Goal: Obtain resource: Download file/media

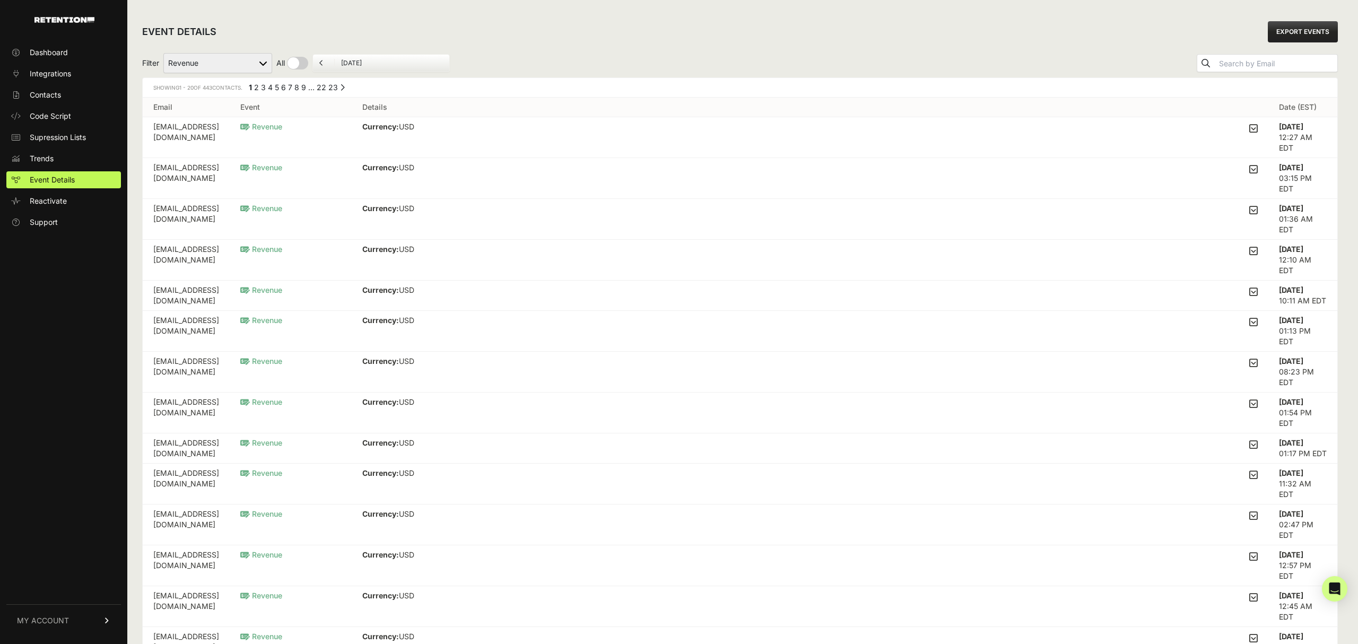
click at [287, 59] on input "checkbox" at bounding box center [292, 63] width 32 height 13
checkbox input "true"
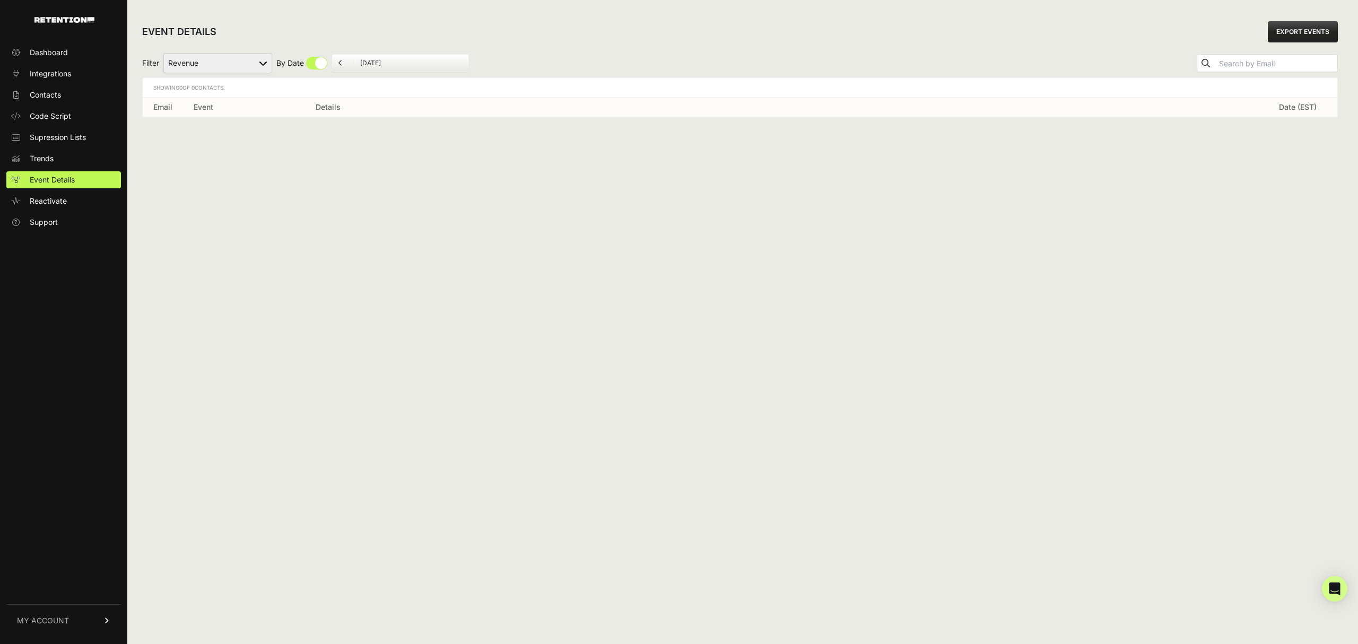
click at [340, 60] on icon at bounding box center [340, 63] width 4 height 6
click at [479, 63] on icon at bounding box center [481, 63] width 4 height 6
click at [325, 61] on input "checkbox" at bounding box center [301, 63] width 51 height 13
checkbox input "false"
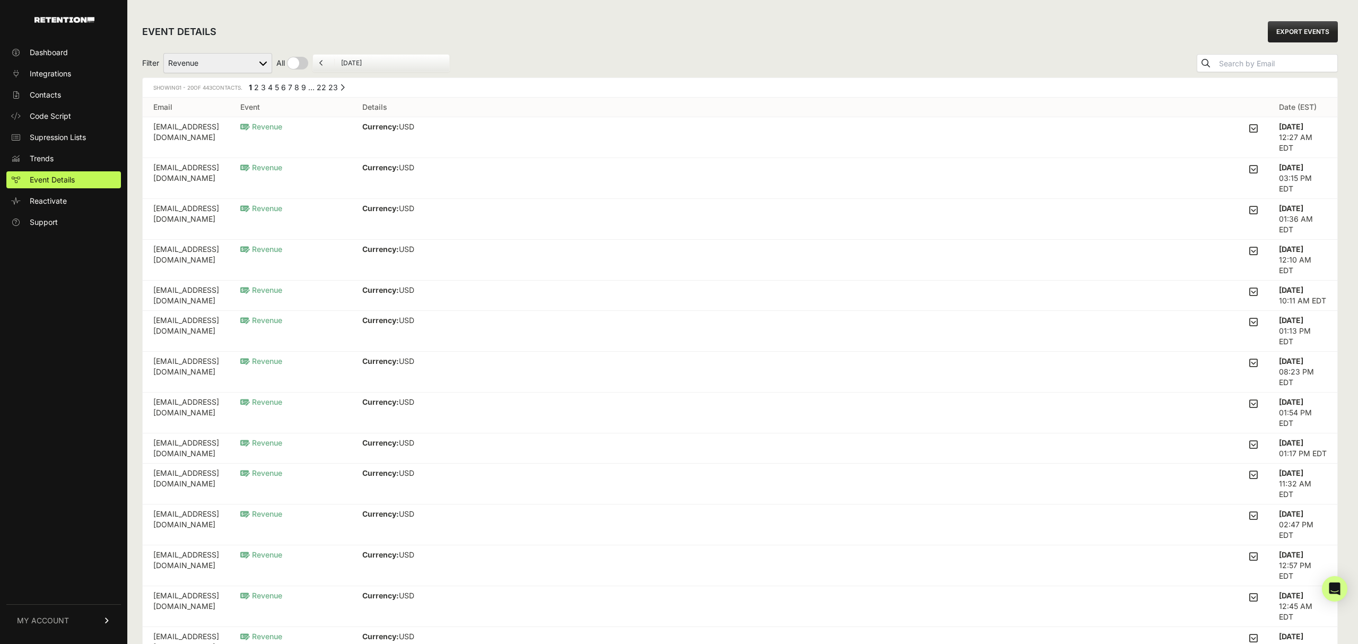
click at [1298, 27] on link "EXPORT EVENTS" at bounding box center [1303, 31] width 70 height 21
click at [236, 62] on select "Added to Cart Reclaim Checkout Started Reclaim Revenue Viewed Product Reclaim" at bounding box center [217, 63] width 109 height 20
select select "Checkout Started Reclaim"
click at [164, 53] on select "Added to Cart Reclaim Checkout Started Reclaim Revenue Viewed Product Reclaim" at bounding box center [217, 63] width 109 height 20
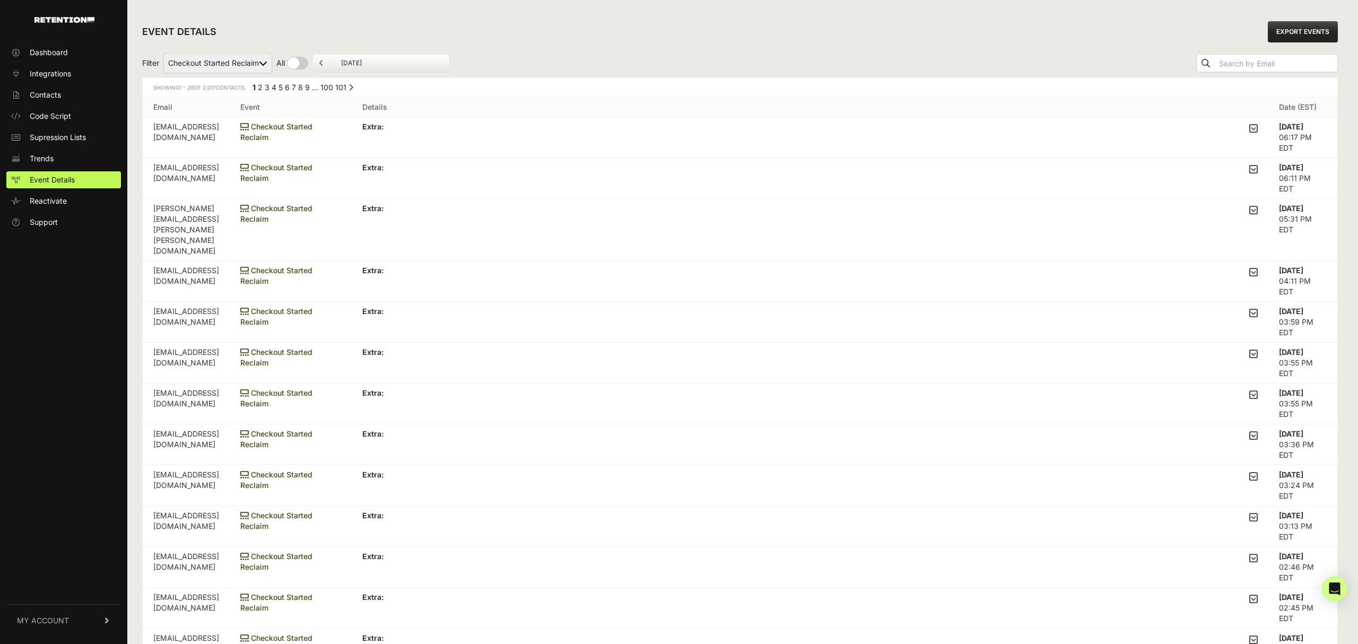
click at [1291, 37] on link "EXPORT EVENTS" at bounding box center [1303, 31] width 70 height 21
click at [950, 22] on div "EVENT DETAILS EXPORT EVENTS" at bounding box center [739, 32] width 1195 height 34
click at [1304, 35] on link "EXPORT EVENTS" at bounding box center [1303, 31] width 70 height 21
click at [259, 57] on select "Added to Cart Reclaim Checkout Started Reclaim Revenue Viewed Product Reclaim" at bounding box center [217, 63] width 109 height 20
select select "cart"
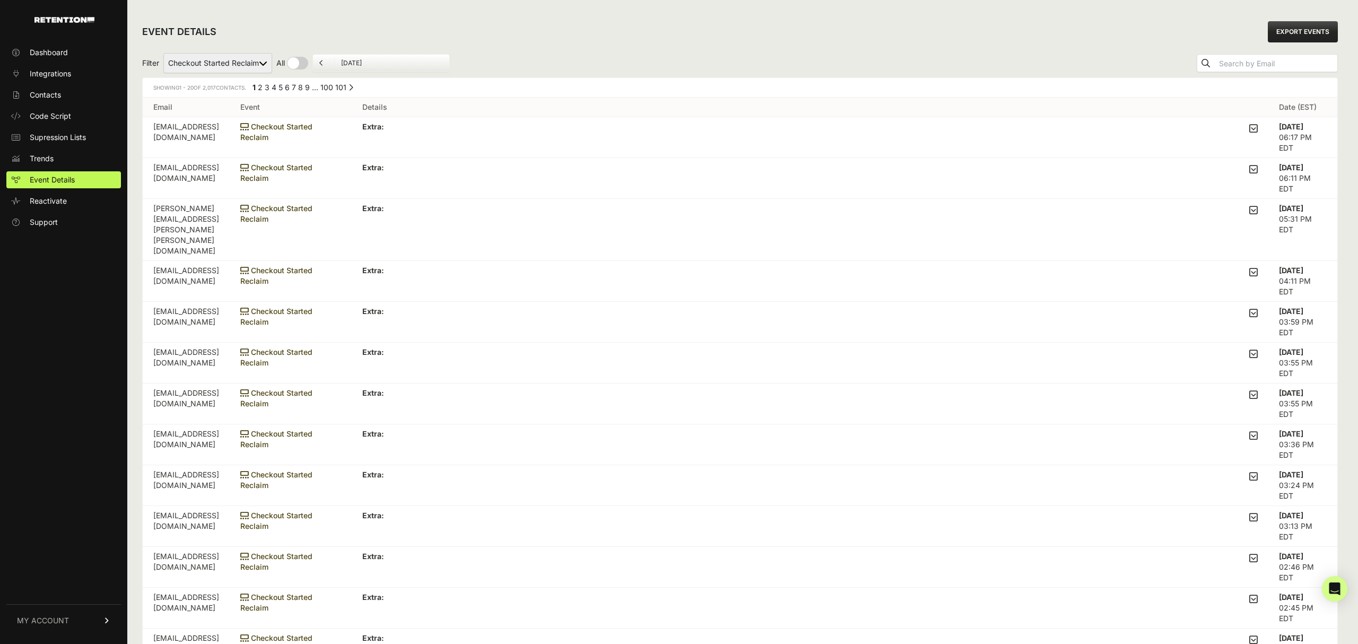
click at [164, 53] on select "Added to Cart Reclaim Checkout Started Reclaim Revenue Viewed Product Reclaim" at bounding box center [217, 63] width 109 height 20
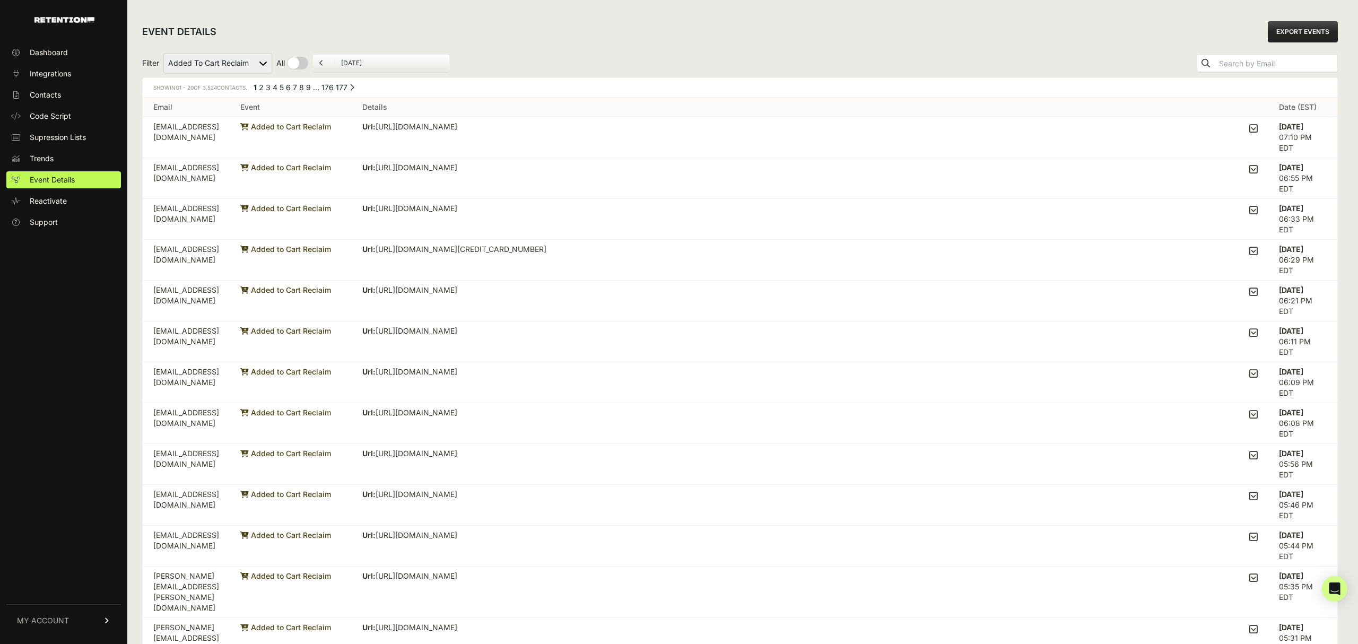
click at [1318, 28] on link "EXPORT EVENTS" at bounding box center [1303, 31] width 70 height 21
click at [1299, 31] on link "EXPORT EVENTS" at bounding box center [1303, 31] width 70 height 21
click at [897, 8] on div "EVENT DETAILS EXPORT EVENTS Filter Added to Cart Reclaim Checkout Started Recla…" at bounding box center [739, 490] width 1225 height 981
click at [261, 62] on select "Added to Cart Reclaim Checkout Started Reclaim Revenue Viewed Product Reclaim" at bounding box center [217, 63] width 109 height 20
select select "Checkout Started Reclaim"
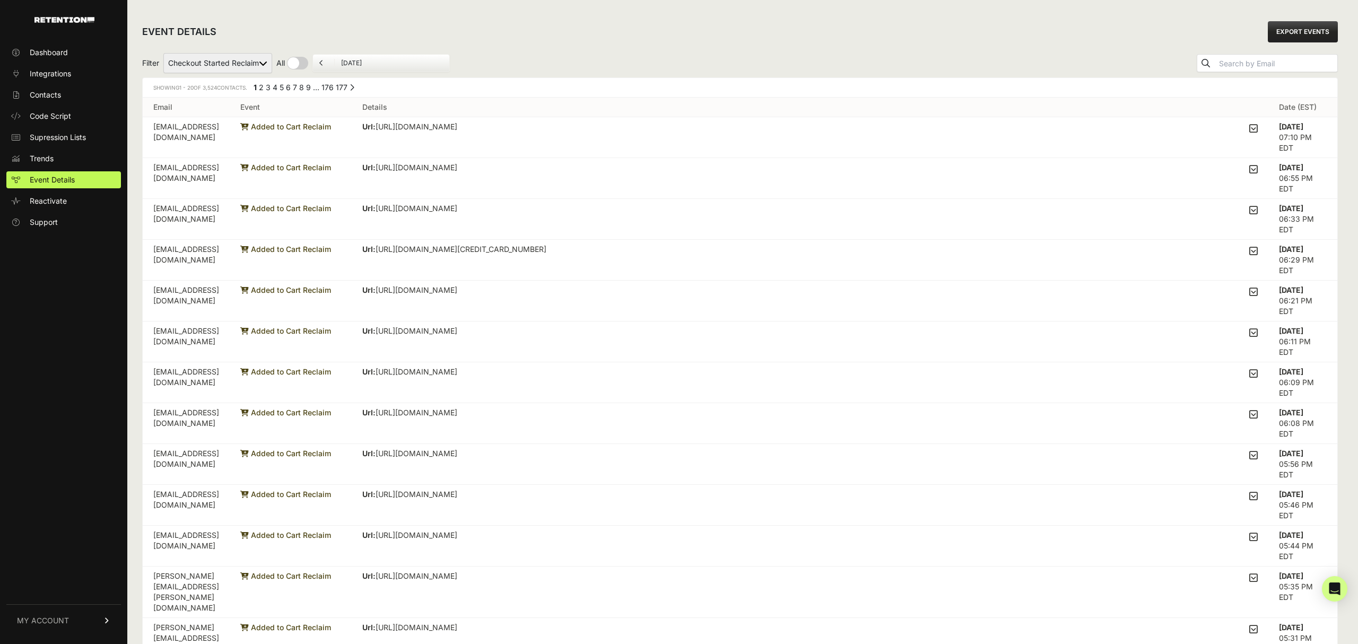
click at [164, 53] on select "Added to Cart Reclaim Checkout Started Reclaim Revenue Viewed Product Reclaim" at bounding box center [217, 63] width 109 height 20
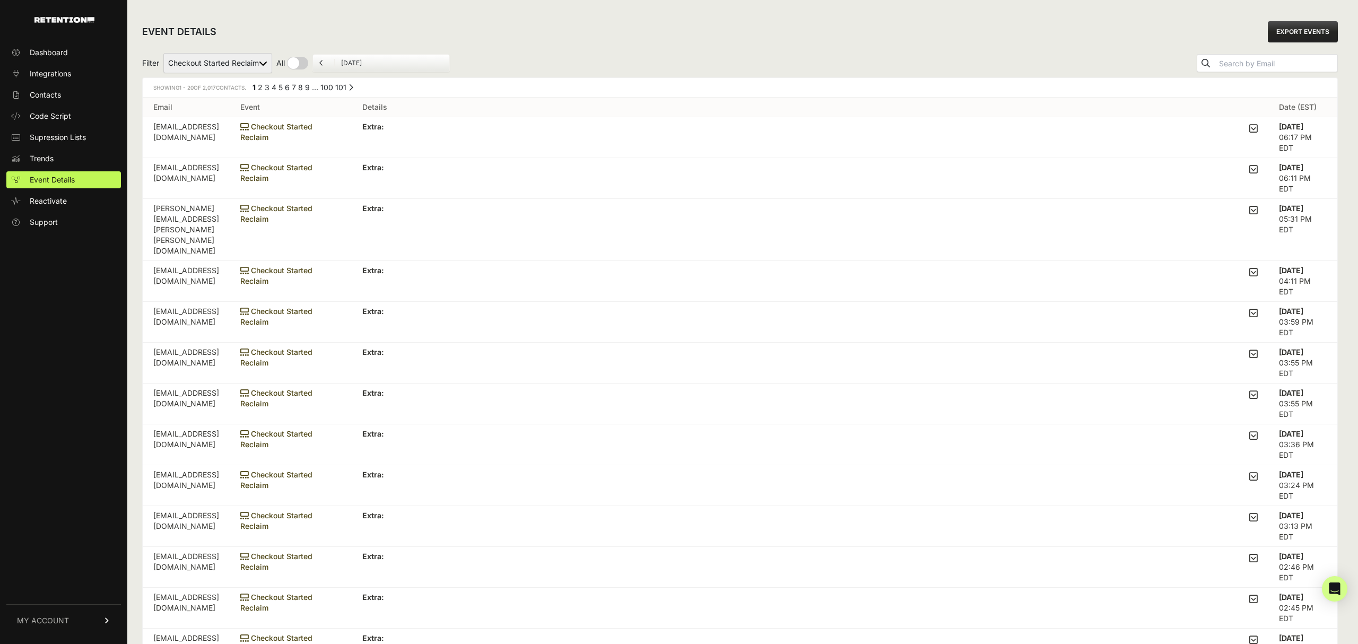
click at [1283, 33] on link "EXPORT EVENTS" at bounding box center [1303, 31] width 70 height 21
